Goal: Task Accomplishment & Management: Manage account settings

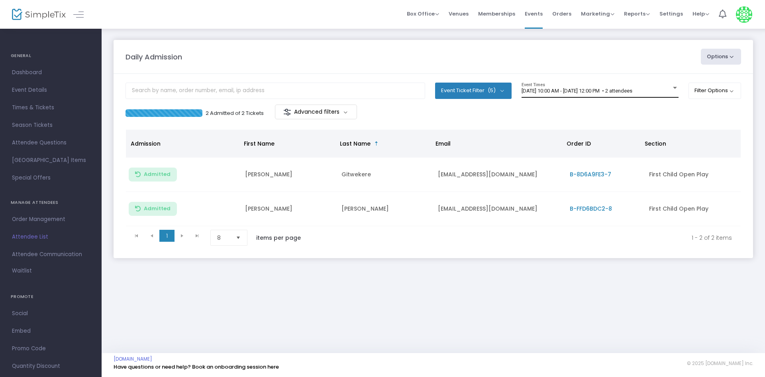
click at [596, 83] on div "8/24/2025 @ 10:00 AM - 8/24/2025 @ 12:00 PM • 2 attendees Event Times" at bounding box center [600, 90] width 157 height 15
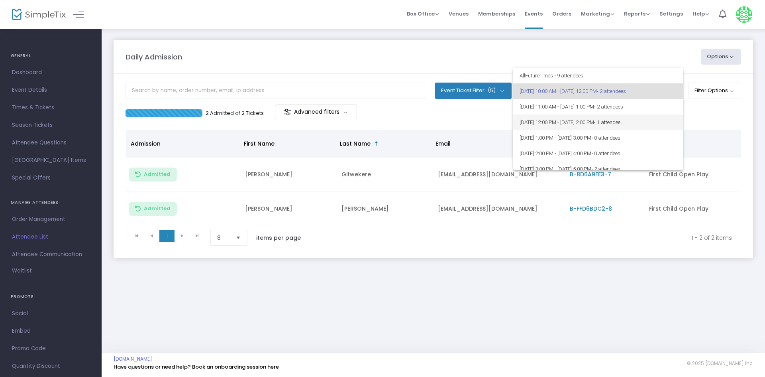
click at [572, 121] on span "8/24/2025 @ 12:00 PM - 8/24/2025 @ 2:00 PM • 1 attendee" at bounding box center [598, 122] width 157 height 16
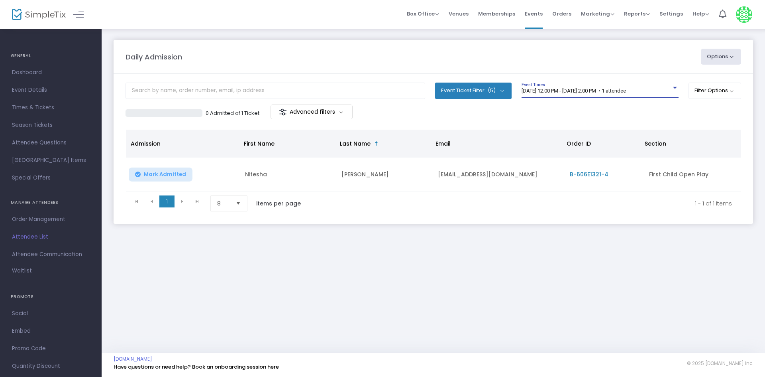
click at [537, 92] on span "8/24/2025 @ 12:00 PM - 8/24/2025 @ 2:00 PM • 1 attendee" at bounding box center [574, 91] width 104 height 6
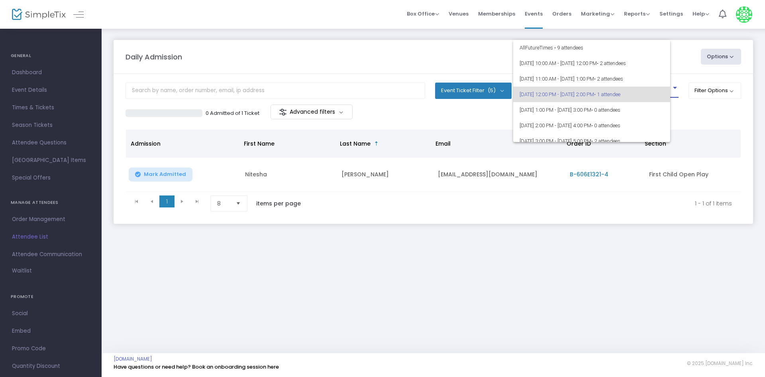
scroll to position [4, 0]
click at [562, 91] on span "8/24/2025 @ 12:00 PM - 8/24/2025 @ 2:00 PM • 1 attendee" at bounding box center [598, 91] width 157 height 16
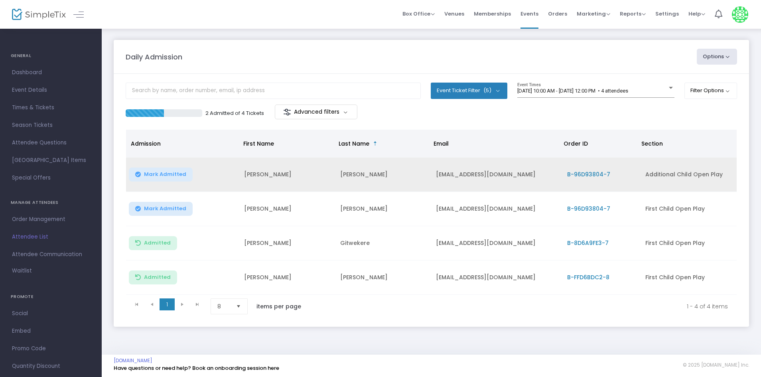
click at [180, 175] on span "Mark Admitted" at bounding box center [165, 174] width 42 height 6
click at [159, 214] on button "Mark Admitted" at bounding box center [161, 209] width 64 height 14
click at [540, 88] on span "[DATE] 10:00 AM - [DATE] 12:00 PM • 4 attendees" at bounding box center [572, 91] width 111 height 6
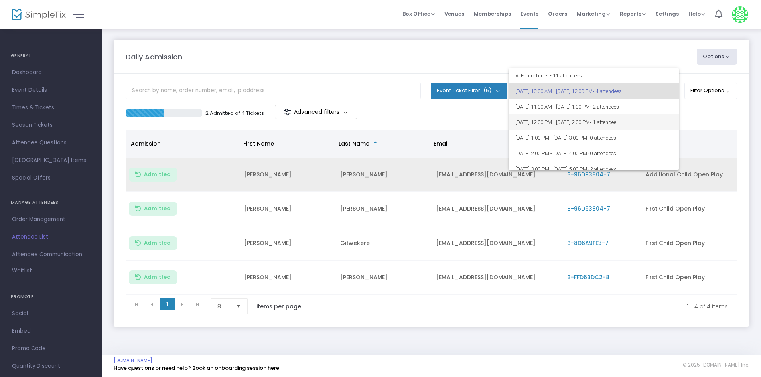
click at [579, 124] on span "8/24/2025 @ 12:00 PM - 8/24/2025 @ 2:00 PM • 1 attendee" at bounding box center [593, 122] width 157 height 16
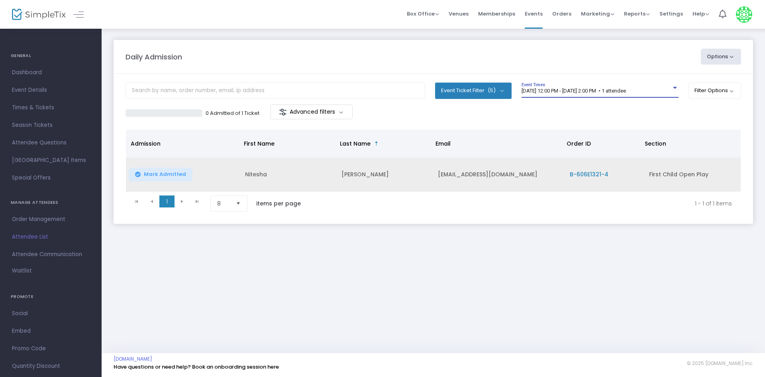
click at [560, 105] on div "0 Admitted of 1 Ticket Advanced filters" at bounding box center [434, 112] width 616 height 17
click at [583, 92] on span "8/24/2025 @ 12:00 PM - 8/24/2025 @ 2:00 PM • 1 attendee" at bounding box center [574, 91] width 104 height 6
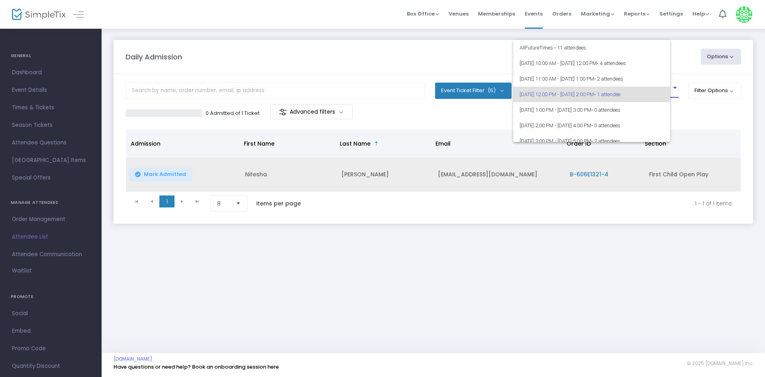
scroll to position [4, 0]
click at [676, 118] on mat-option "[DATE] 2:00 PM - [DATE] 4:00 PM • 0 attendees" at bounding box center [598, 122] width 170 height 16
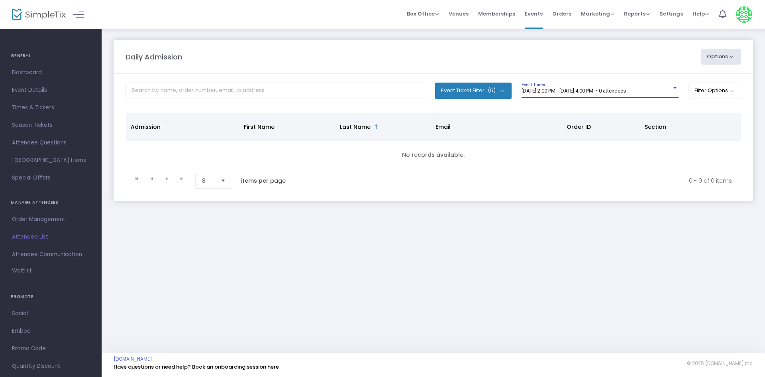
click at [571, 96] on div "[DATE] 2:00 PM - [DATE] 4:00 PM • 0 attendees Event Times" at bounding box center [600, 90] width 157 height 15
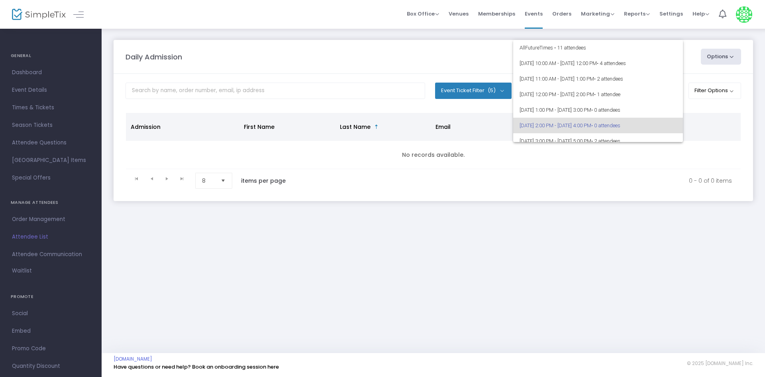
scroll to position [35, 0]
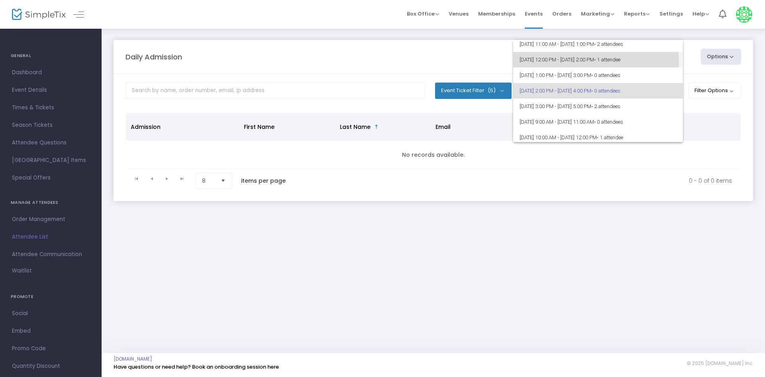
click at [590, 62] on span "8/24/2025 @ 12:00 PM - 8/24/2025 @ 2:00 PM • 1 attendee" at bounding box center [598, 60] width 157 height 16
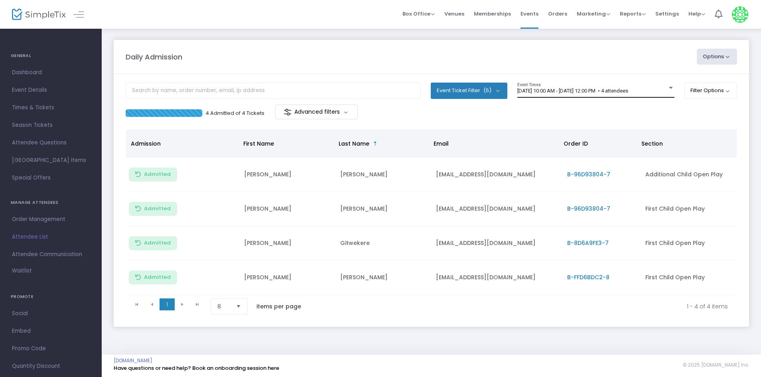
click at [578, 83] on div "[DATE] 10:00 AM - [DATE] 12:00 PM • 4 attendees Event Times" at bounding box center [595, 90] width 157 height 15
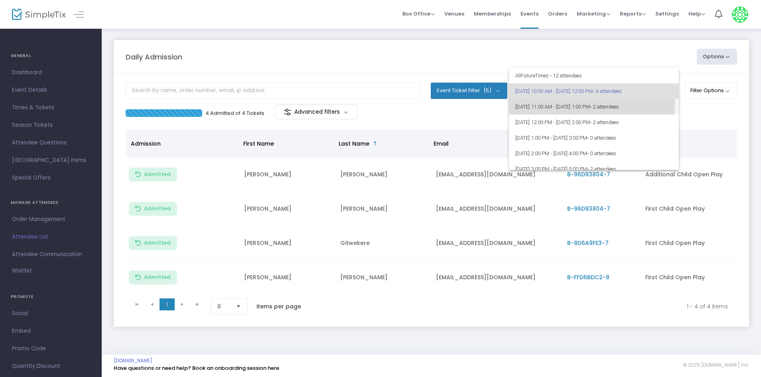
click at [582, 104] on span "8/24/2025 @ 11:00 AM - 8/24/2025 @ 1:00 PM • 2 attendees" at bounding box center [593, 107] width 157 height 16
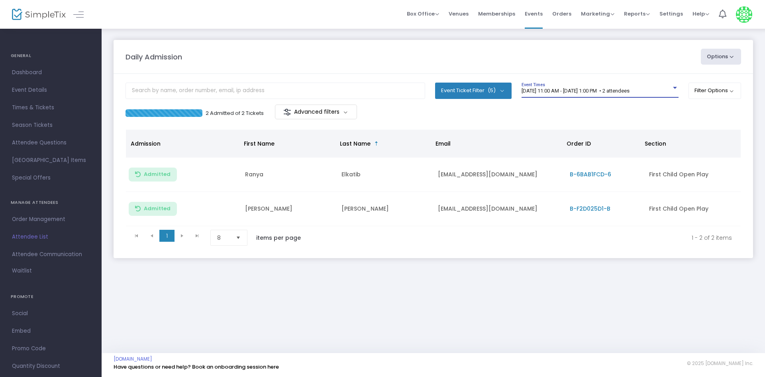
click at [564, 90] on span "[DATE] 11:00 AM - [DATE] 1:00 PM • 2 attendees" at bounding box center [576, 91] width 108 height 6
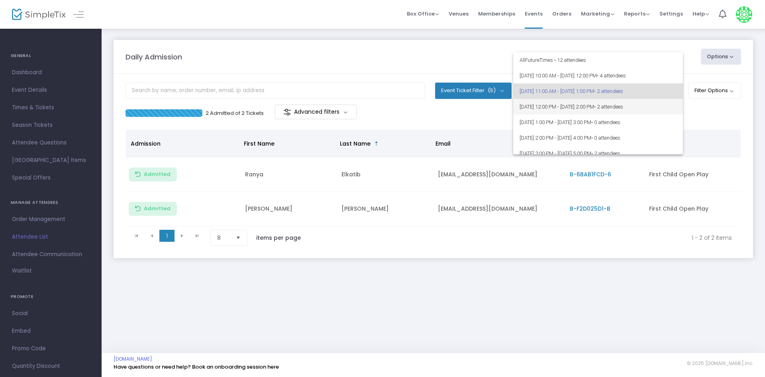
click at [560, 103] on span "8/24/2025 @ 12:00 PM - 8/24/2025 @ 2:00 PM • 2 attendees" at bounding box center [598, 107] width 157 height 16
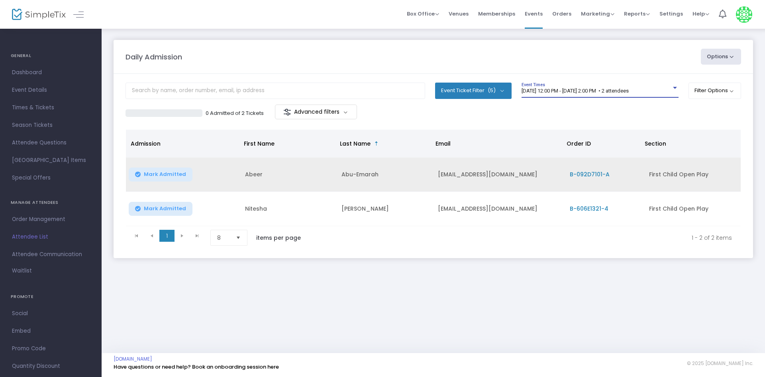
click at [140, 174] on icon "Data table" at bounding box center [138, 174] width 6 height 0
click at [164, 223] on td "Mark Admitted" at bounding box center [183, 209] width 114 height 34
click at [156, 215] on button "Mark Admitted" at bounding box center [161, 209] width 64 height 14
click at [248, 212] on td "Nitesha" at bounding box center [288, 209] width 96 height 34
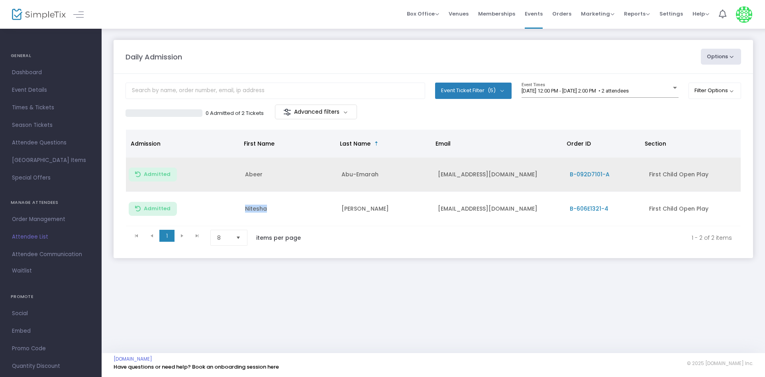
copy td "Nitesha"
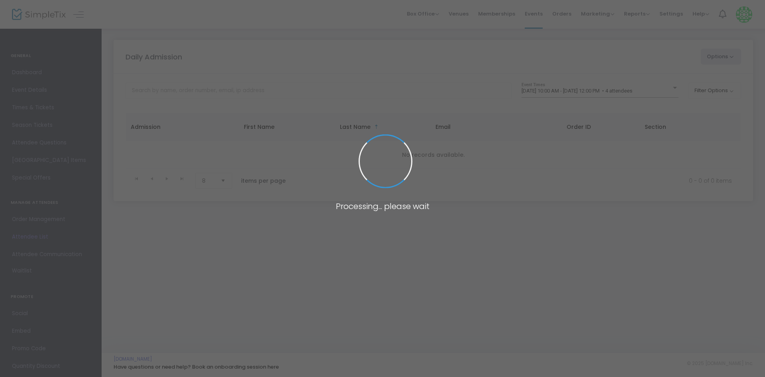
click at [592, 88] on span at bounding box center [382, 188] width 765 height 377
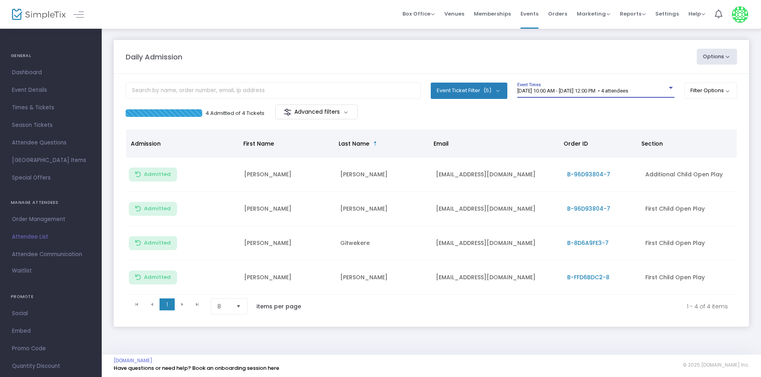
click at [592, 92] on span "[DATE] 10:00 AM - [DATE] 12:00 PM • 4 attendees" at bounding box center [572, 91] width 111 height 6
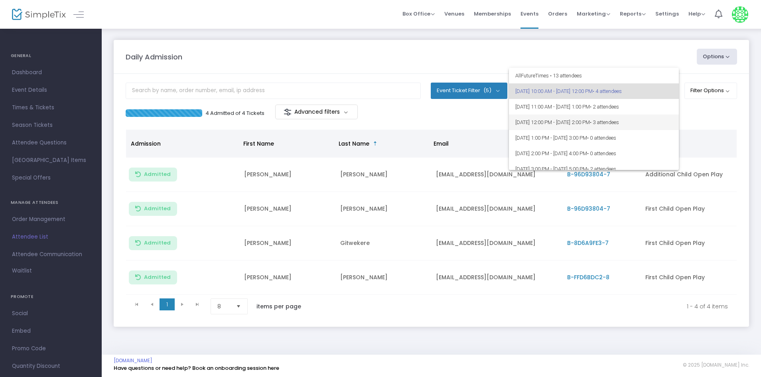
click at [598, 117] on span "8/24/2025 @ 12:00 PM - 8/24/2025 @ 2:00 PM • 3 attendees" at bounding box center [593, 122] width 157 height 16
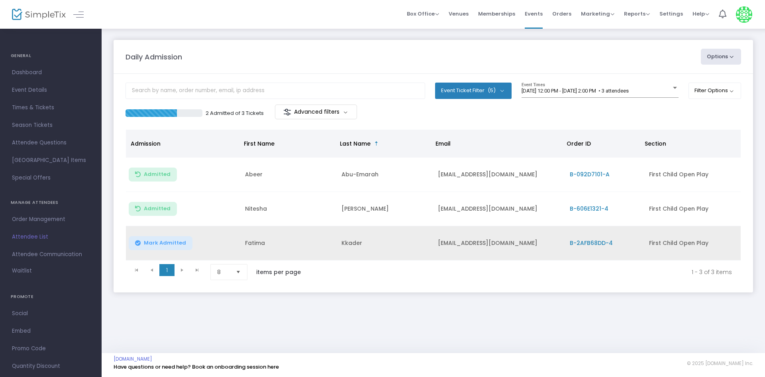
click at [142, 247] on button "Mark Admitted" at bounding box center [161, 243] width 64 height 14
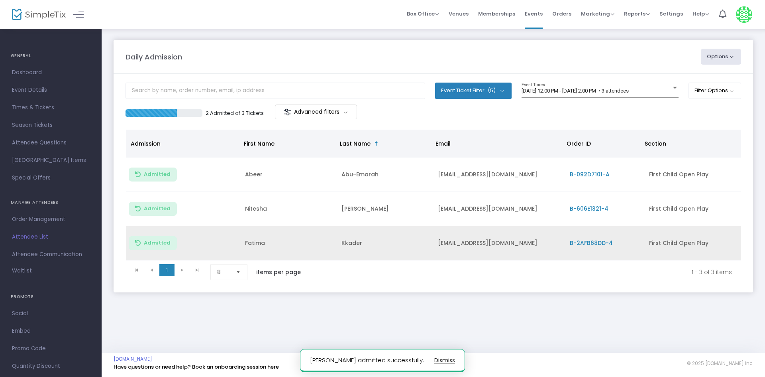
click at [248, 246] on td "Fatima" at bounding box center [288, 243] width 96 height 34
copy td "Fatima"
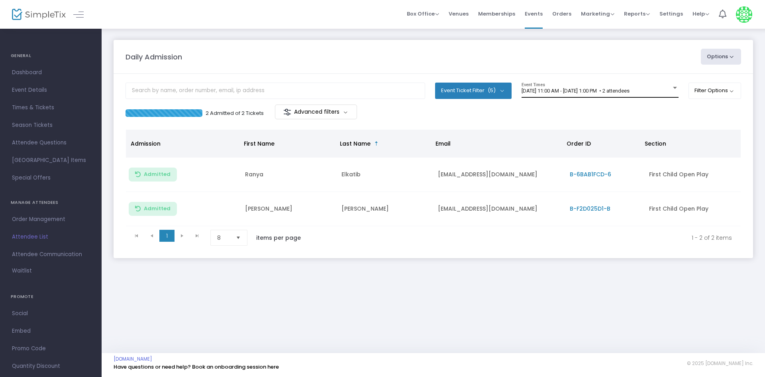
click at [634, 84] on div "[DATE] 11:00 AM - [DATE] 1:00 PM • 2 attendees Event Times" at bounding box center [600, 90] width 157 height 15
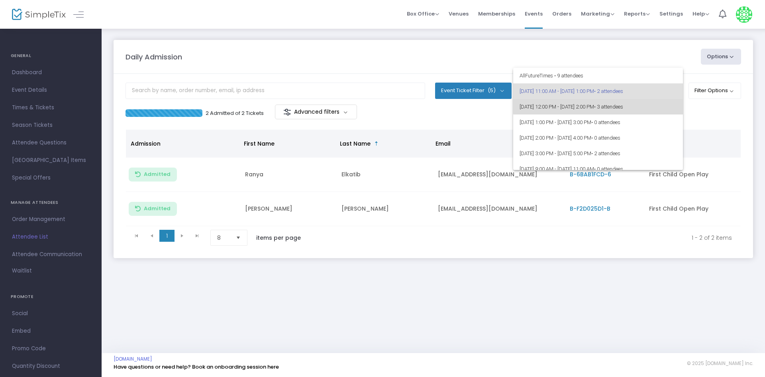
click at [604, 104] on span "[DATE] 12:00 PM - [DATE] 2:00 PM • 3 attendees" at bounding box center [598, 107] width 157 height 16
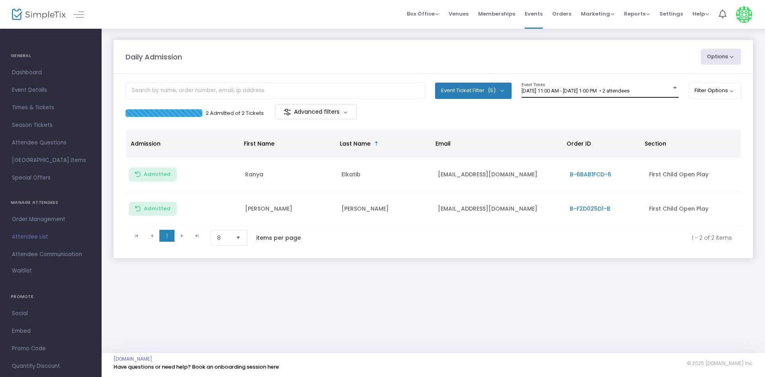
click at [578, 92] on span "[DATE] 11:00 AM - [DATE] 1:00 PM • 2 attendees" at bounding box center [576, 91] width 108 height 6
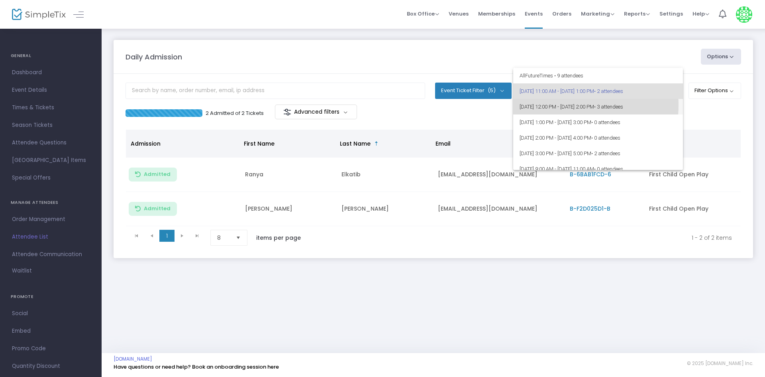
click at [553, 105] on span "[DATE] 12:00 PM - [DATE] 2:00 PM • 3 attendees" at bounding box center [598, 107] width 157 height 16
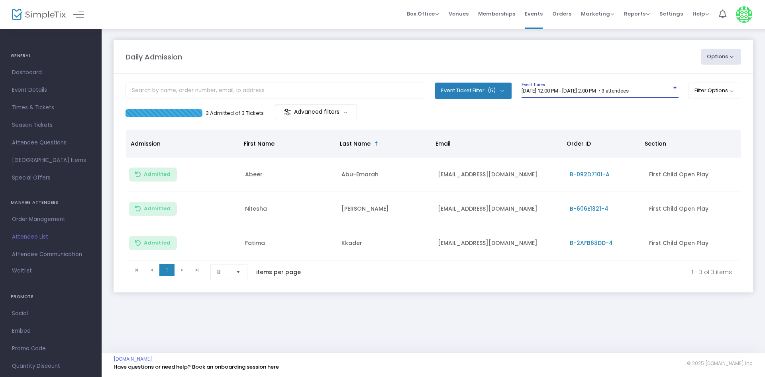
click at [563, 85] on div "[DATE] 12:00 PM - [DATE] 2:00 PM • 3 attendees Event Times" at bounding box center [600, 90] width 157 height 15
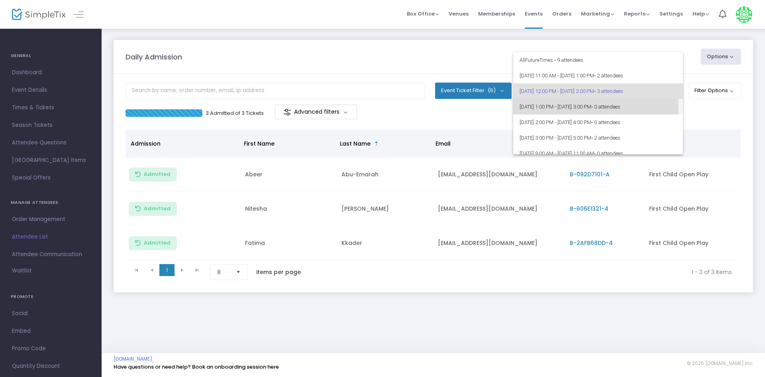
click at [538, 109] on span "[DATE] 1:00 PM - [DATE] 3:00 PM • 0 attendees" at bounding box center [598, 107] width 157 height 16
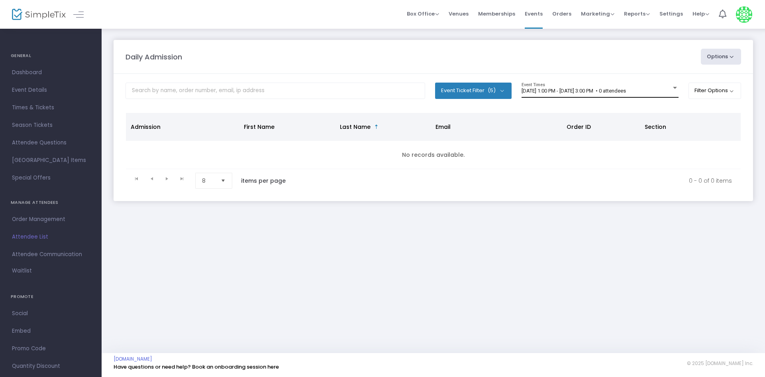
click at [568, 86] on div "[DATE] 1:00 PM - [DATE] 3:00 PM • 0 attendees Event Times" at bounding box center [600, 90] width 157 height 15
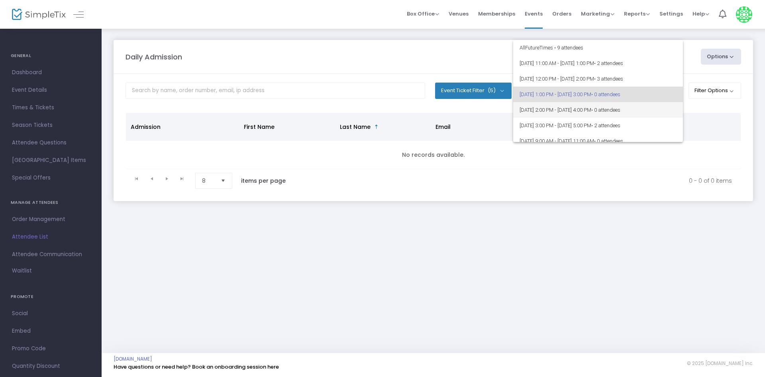
scroll to position [4, 0]
click at [568, 107] on span "[DATE] 2:00 PM - [DATE] 4:00 PM • 0 attendees" at bounding box center [598, 106] width 157 height 16
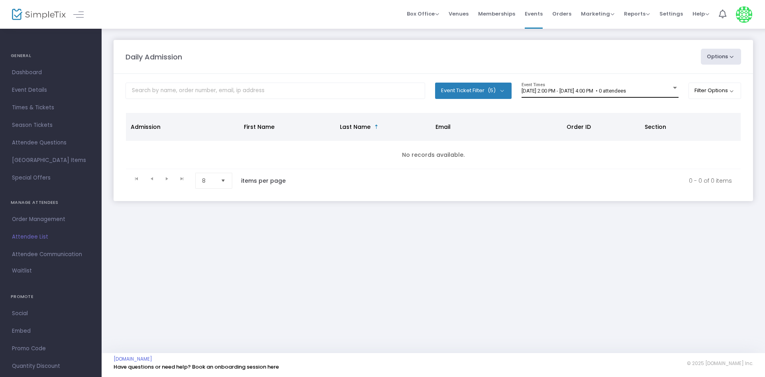
click at [535, 83] on div "[DATE] 2:00 PM - [DATE] 4:00 PM • 0 attendees Event Times" at bounding box center [600, 90] width 157 height 15
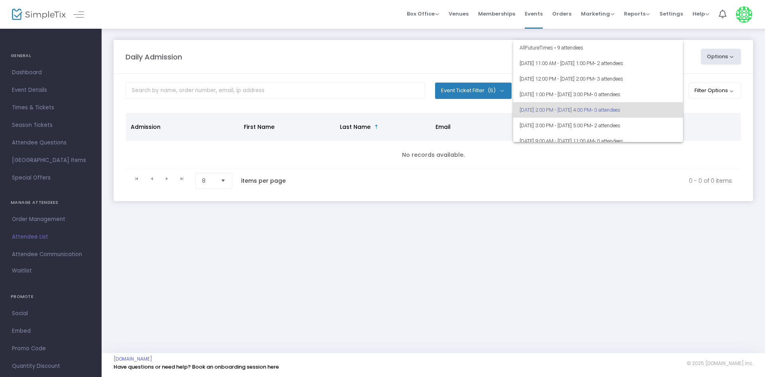
scroll to position [19, 0]
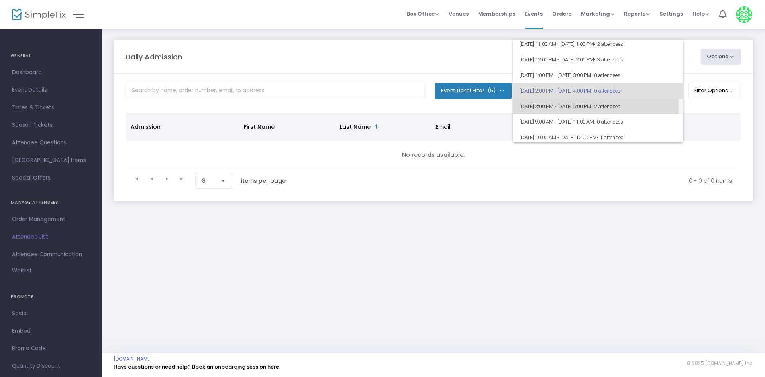
click at [537, 104] on span "[DATE] 3:00 PM - [DATE] 5:00 PM • 2 attendees" at bounding box center [598, 106] width 157 height 16
